Goal: Transaction & Acquisition: Book appointment/travel/reservation

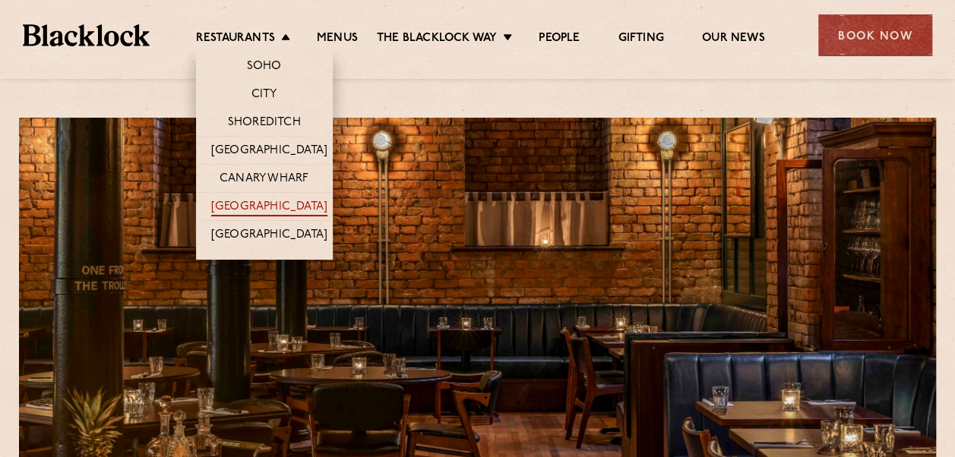
click at [249, 202] on link "[GEOGRAPHIC_DATA]" at bounding box center [269, 208] width 116 height 17
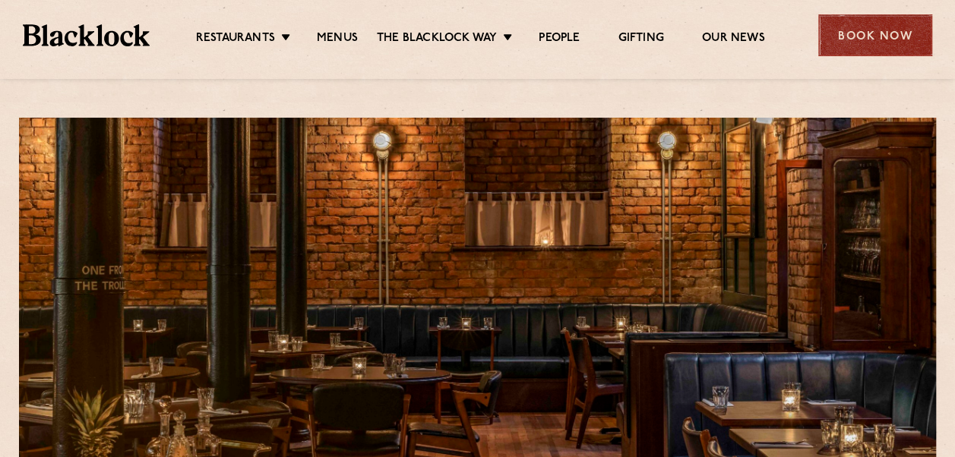
click at [869, 26] on div "Book Now" at bounding box center [875, 35] width 114 height 42
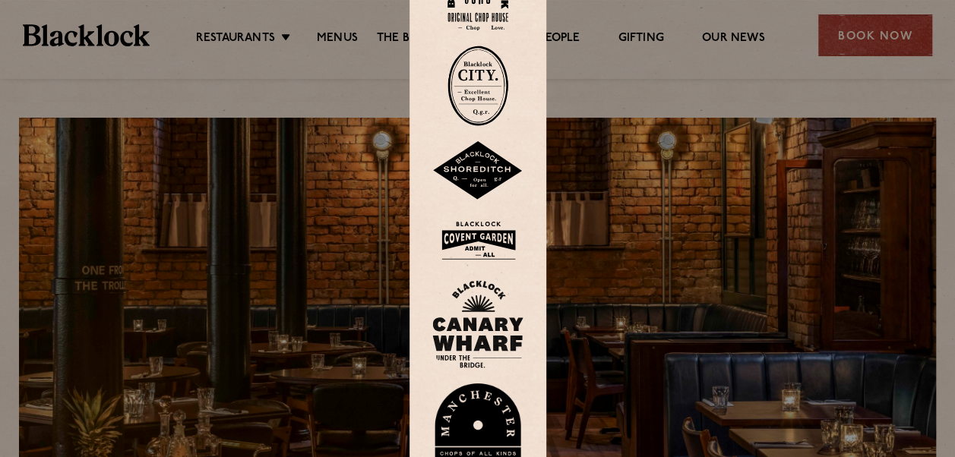
click at [498, 425] on img at bounding box center [477, 435] width 91 height 105
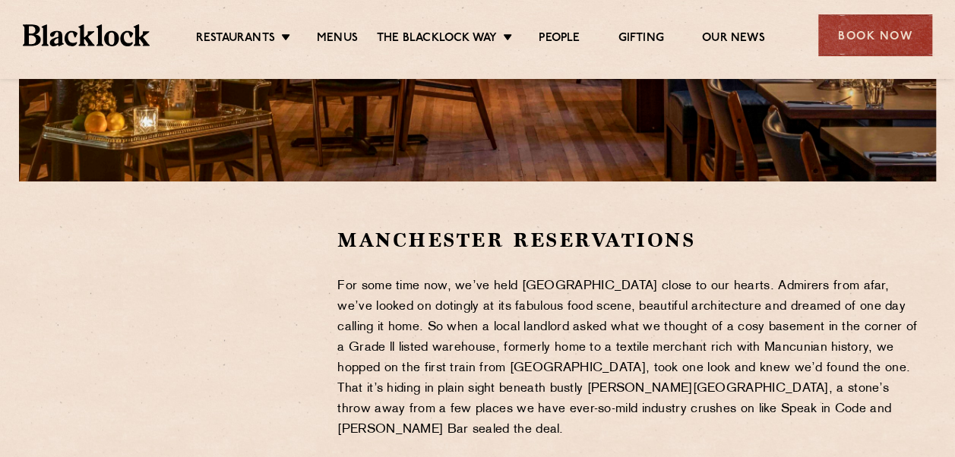
scroll to position [374, 0]
